Goal: Transaction & Acquisition: Purchase product/service

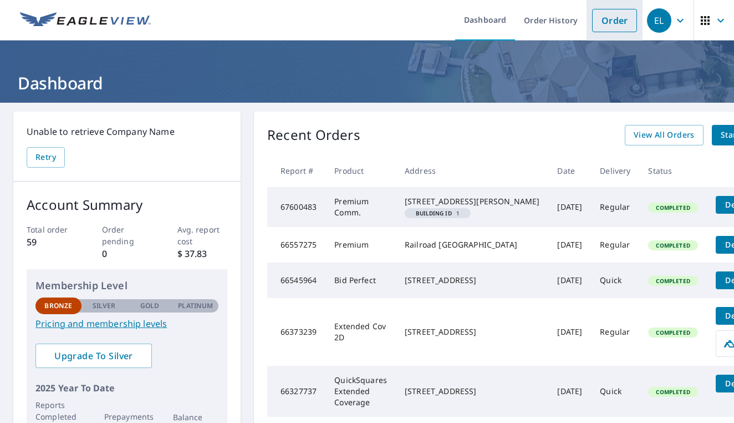
click at [615, 27] on link "Order" at bounding box center [614, 20] width 45 height 23
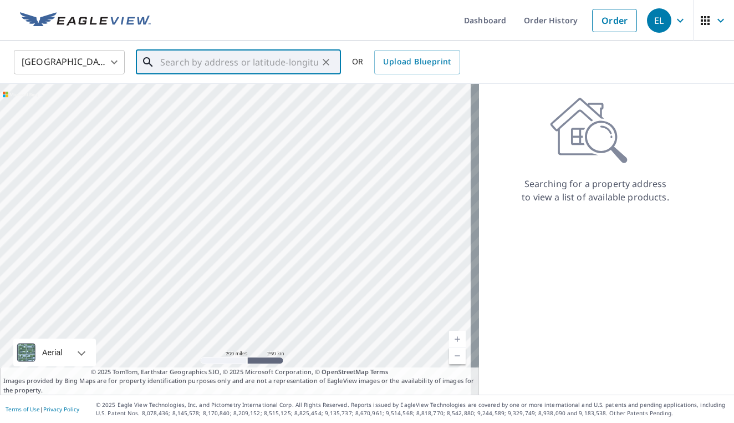
click at [184, 59] on input "text" at bounding box center [239, 62] width 158 height 31
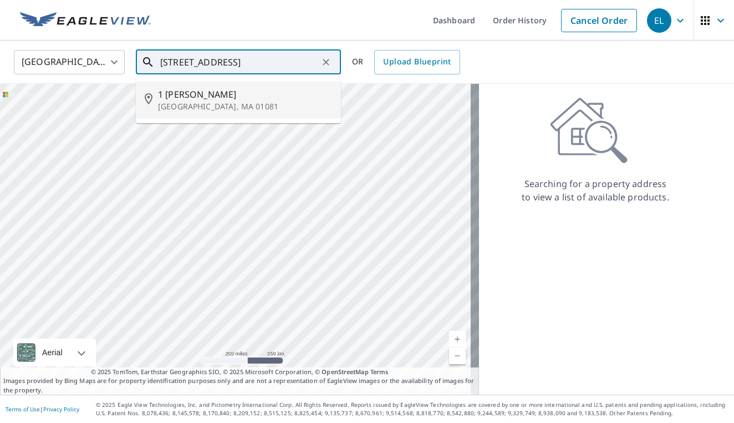
click at [182, 98] on span "1 [PERSON_NAME]" at bounding box center [245, 94] width 174 height 13
type input "[STREET_ADDRESS]"
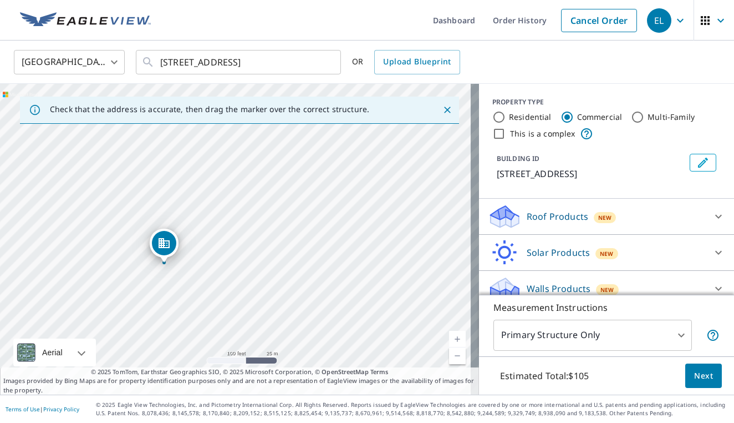
click at [493, 115] on input "Residential" at bounding box center [499, 116] width 13 height 13
radio input "true"
type input "1"
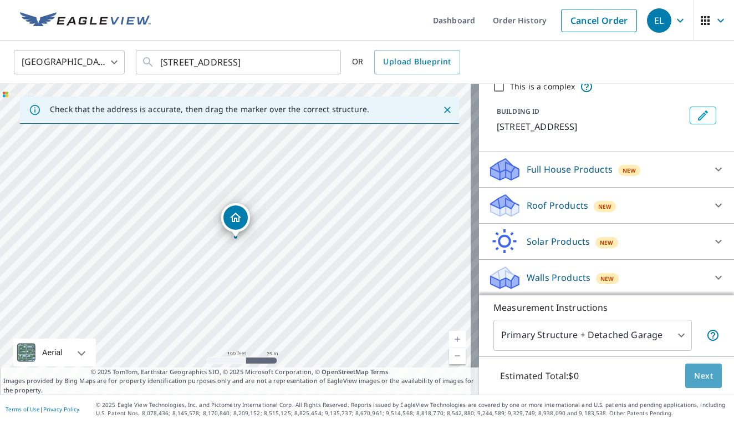
click at [695, 375] on span "Next" at bounding box center [704, 376] width 19 height 14
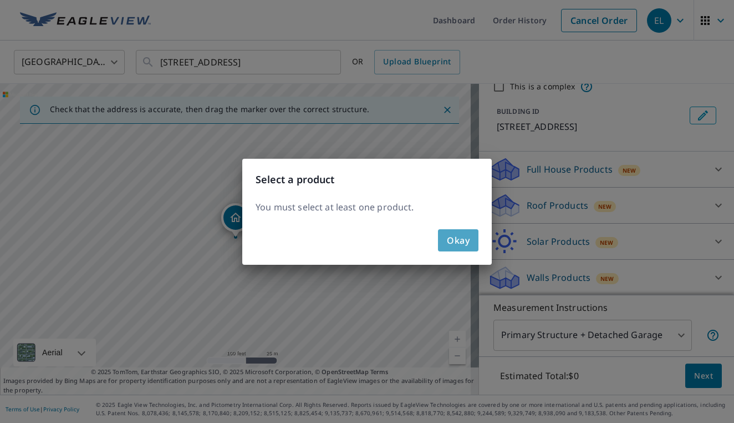
click at [454, 239] on span "Okay" at bounding box center [458, 240] width 23 height 16
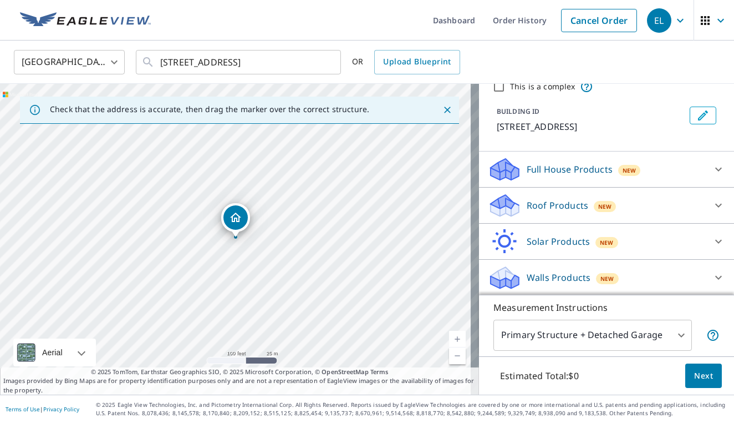
click at [560, 203] on p "Roof Products" at bounding box center [558, 205] width 62 height 13
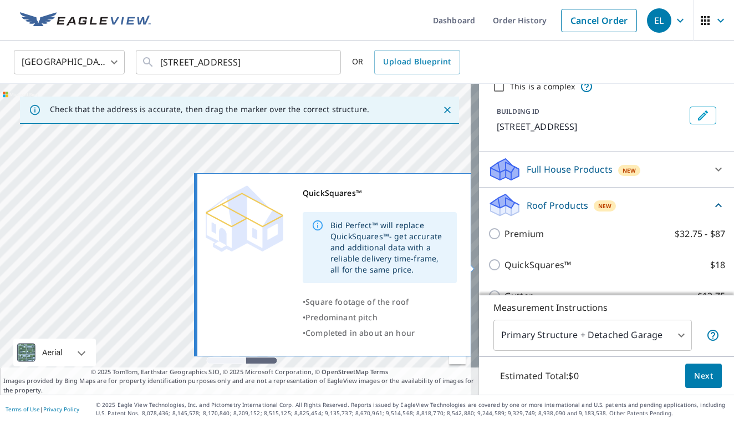
click at [554, 265] on p "QuickSquares™" at bounding box center [538, 264] width 67 height 13
click at [505, 265] on input "QuickSquares™ $18" at bounding box center [496, 264] width 17 height 13
checkbox input "true"
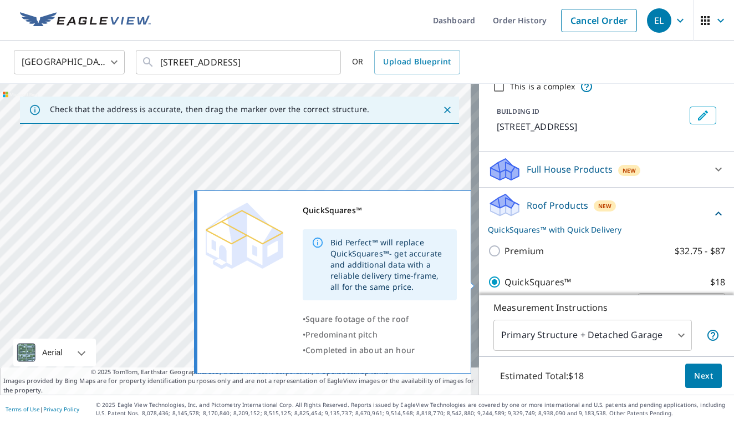
scroll to position [52, 0]
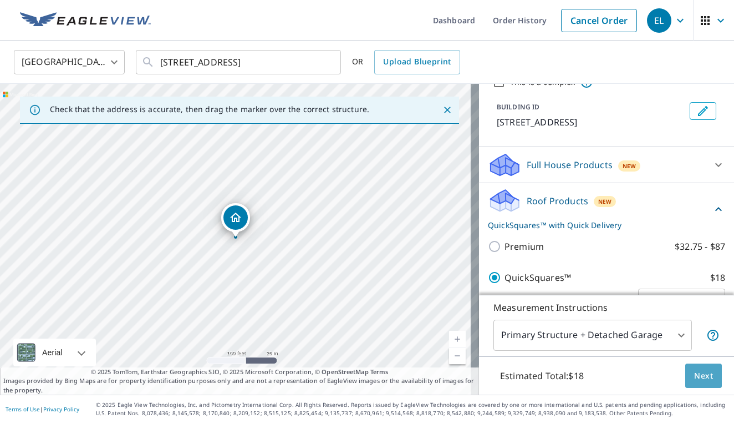
click at [699, 373] on span "Next" at bounding box center [704, 376] width 19 height 14
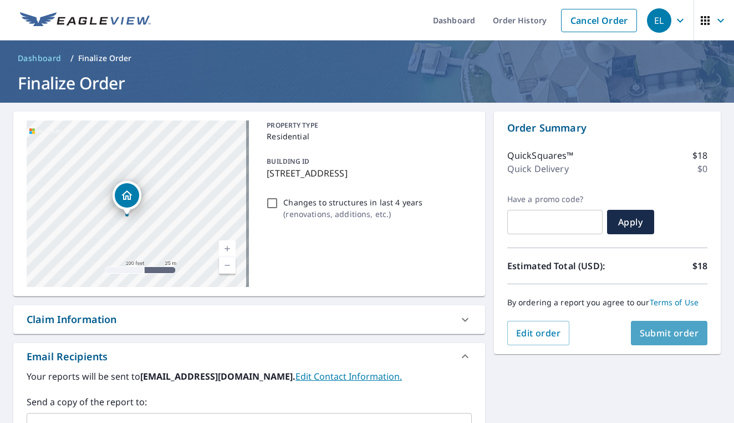
click at [672, 334] on span "Submit order" at bounding box center [669, 333] width 59 height 12
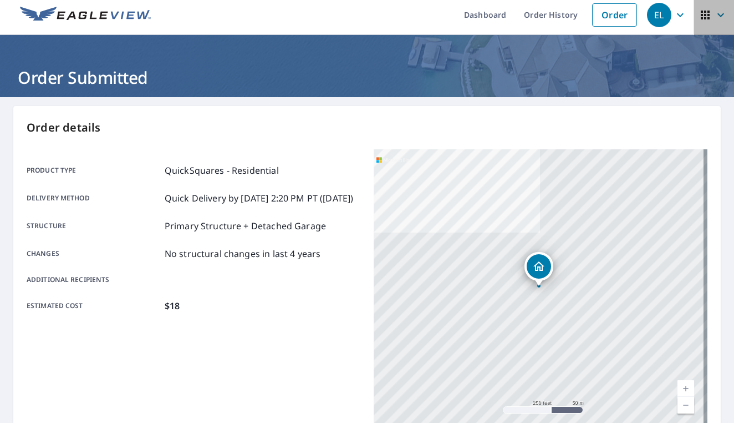
click at [714, 19] on icon "button" at bounding box center [720, 14] width 13 height 13
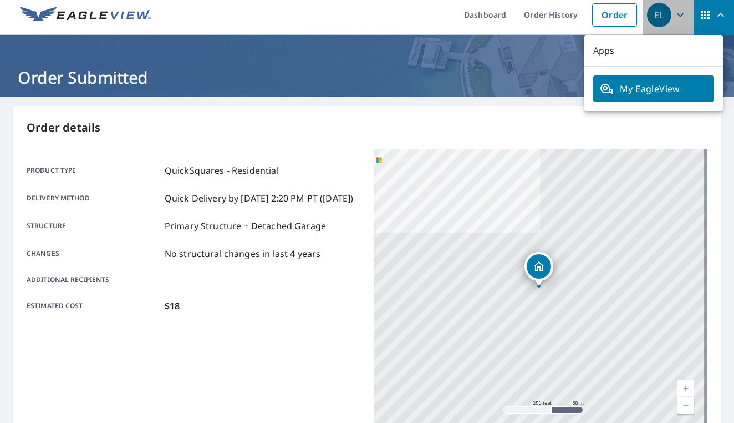
click at [653, 25] on div "EL" at bounding box center [659, 15] width 24 height 24
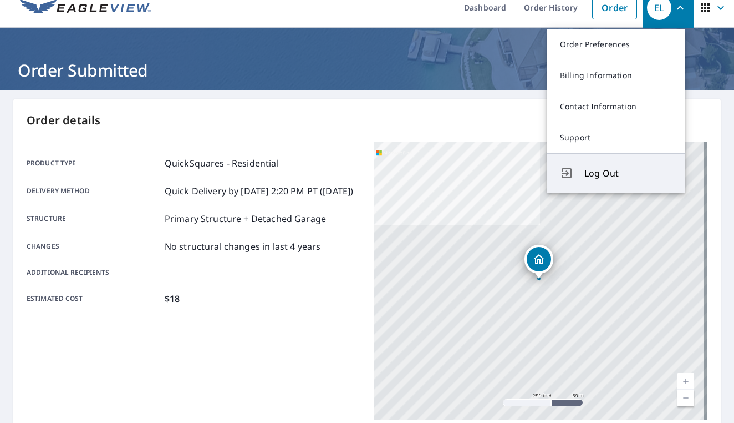
scroll to position [19, 0]
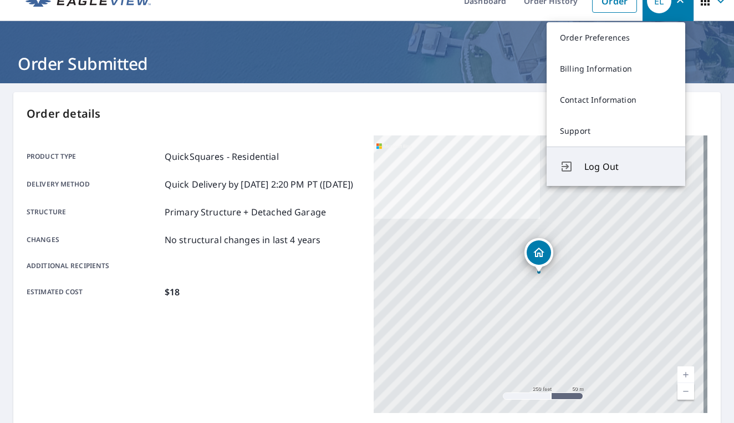
click at [599, 176] on button "Log Out" at bounding box center [616, 165] width 139 height 39
